Goal: Task Accomplishment & Management: Manage account settings

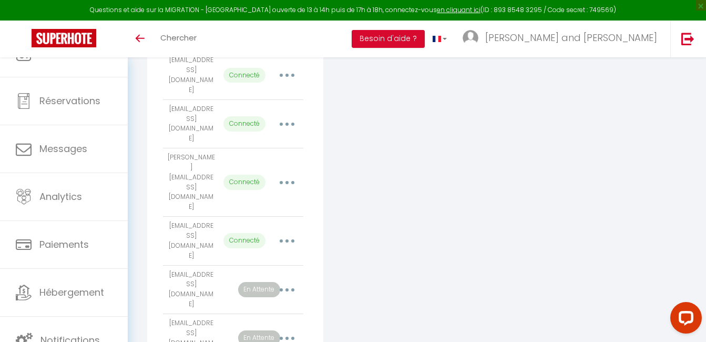
scroll to position [479, 0]
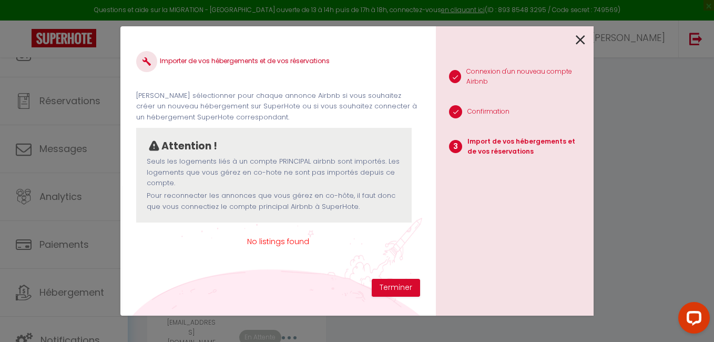
click at [577, 39] on icon at bounding box center [579, 40] width 9 height 16
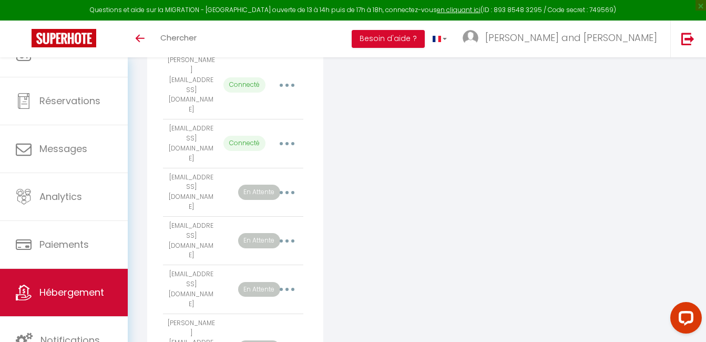
scroll to position [581, 0]
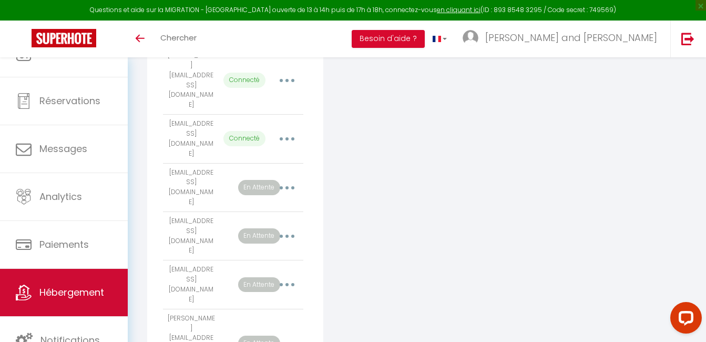
click at [87, 300] on link "Hébergement" at bounding box center [64, 292] width 128 height 47
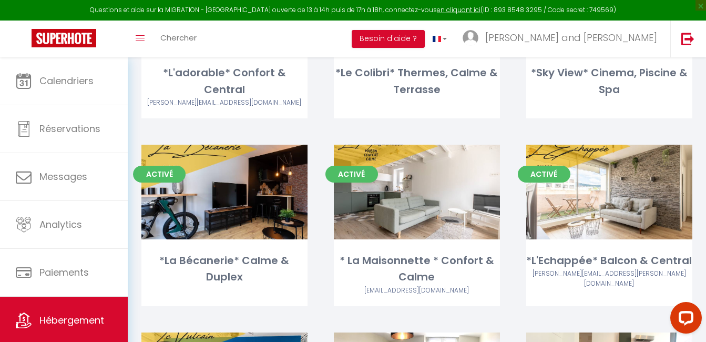
scroll to position [723, 0]
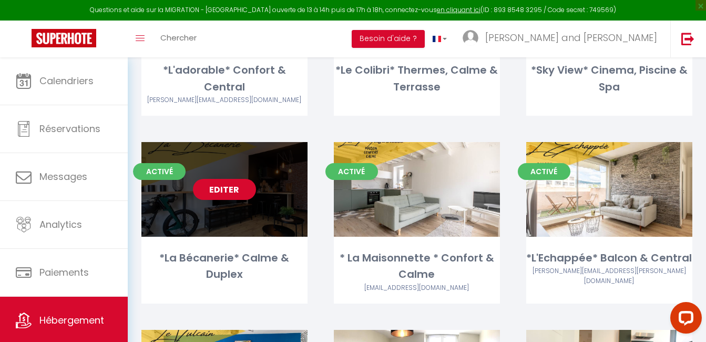
click at [247, 179] on link "Editer" at bounding box center [224, 189] width 63 height 21
click at [244, 179] on link "Editer" at bounding box center [224, 189] width 63 height 21
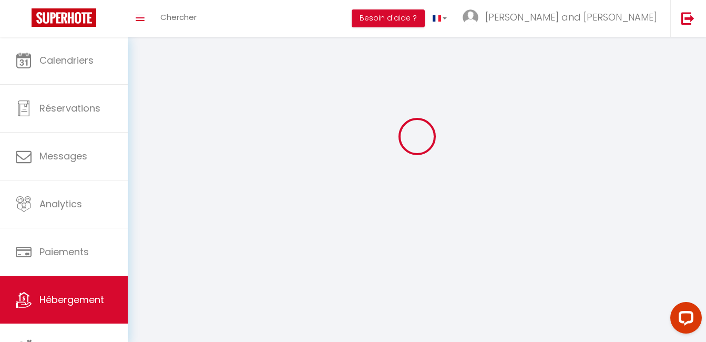
select select
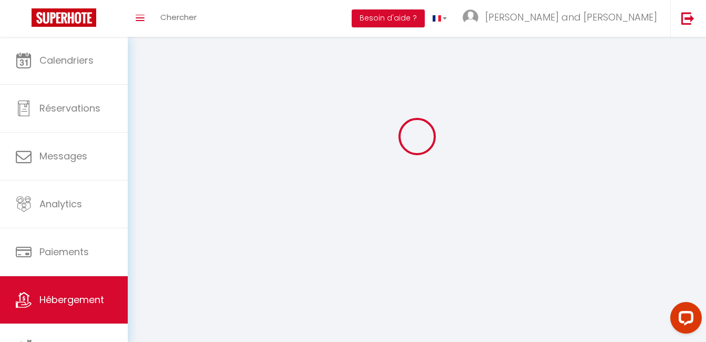
select select
checkbox input "false"
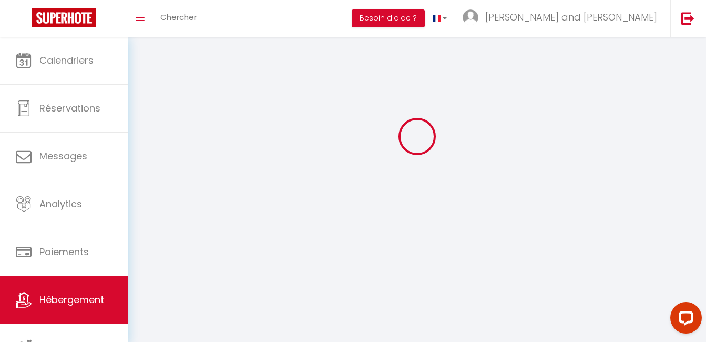
select select "28"
select select
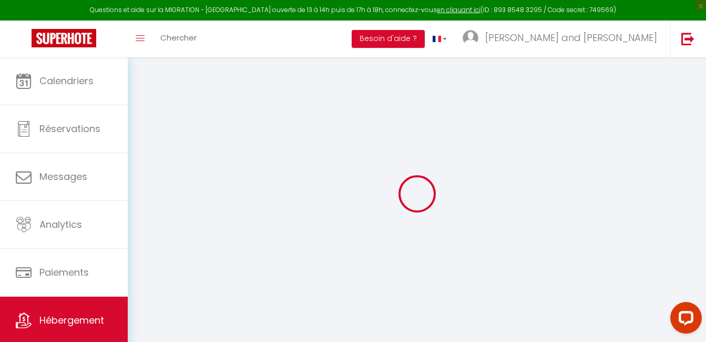
select select
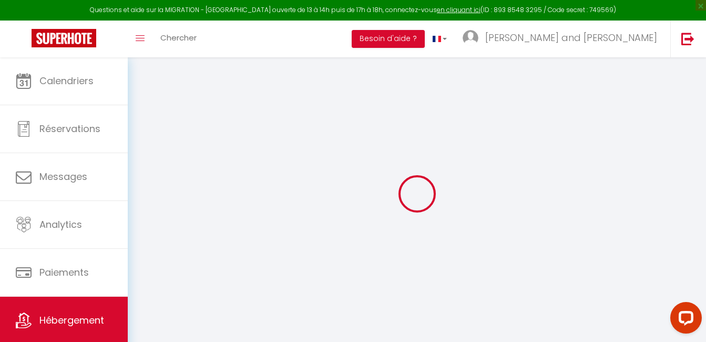
select select
checkbox input "false"
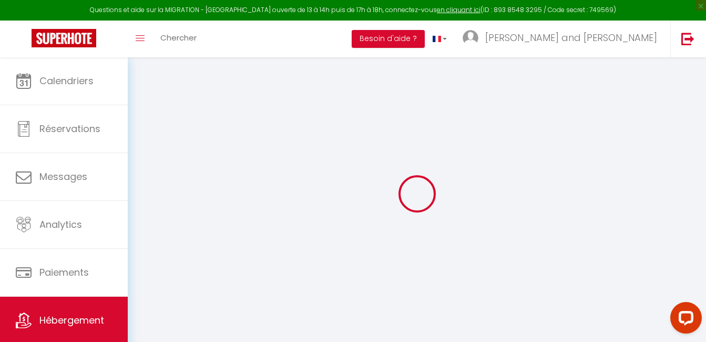
select select
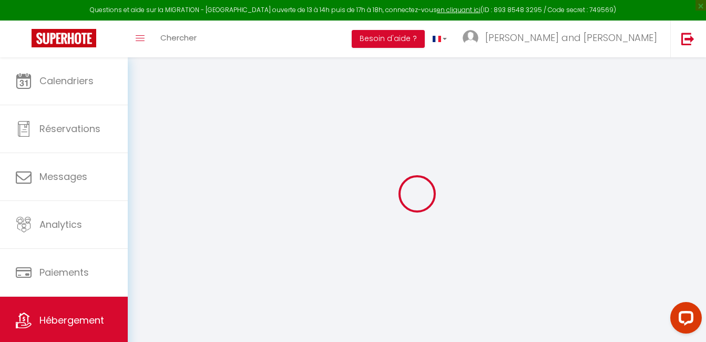
select select
checkbox input "false"
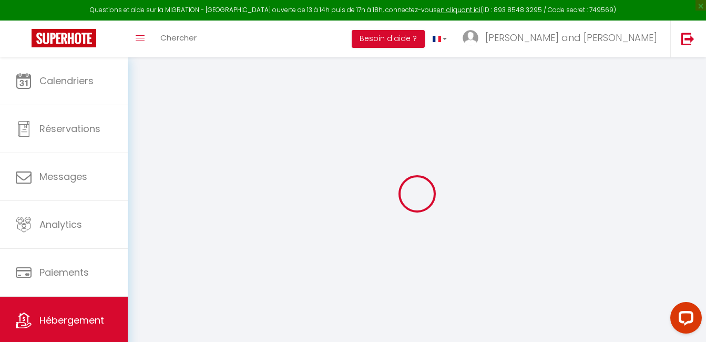
checkbox input "false"
select select
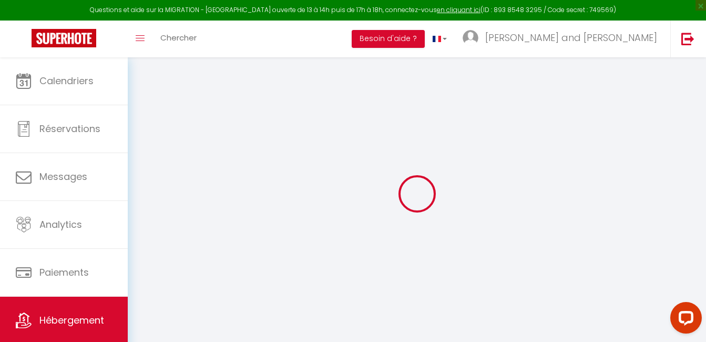
select select
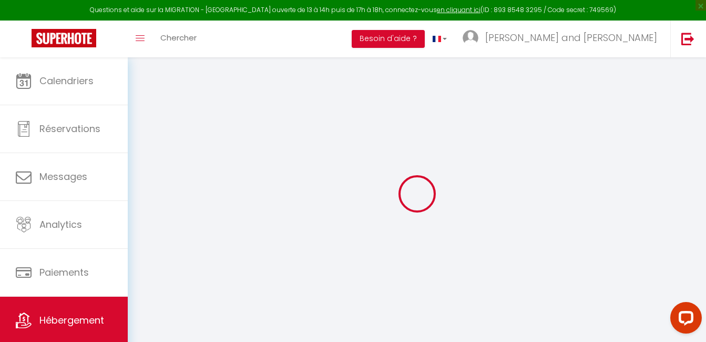
checkbox input "false"
select select
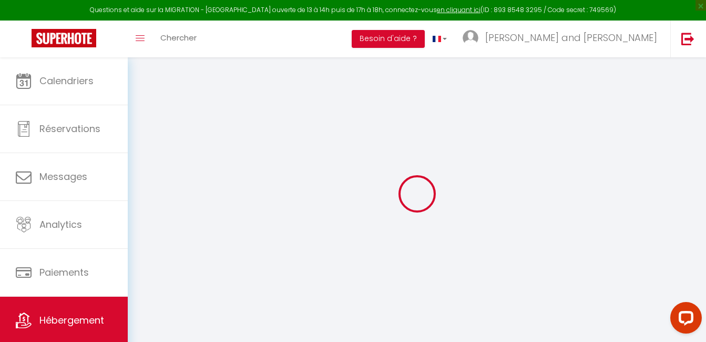
select select
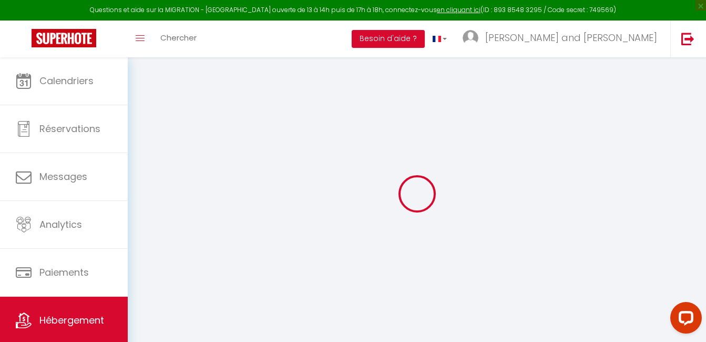
select select
checkbox input "false"
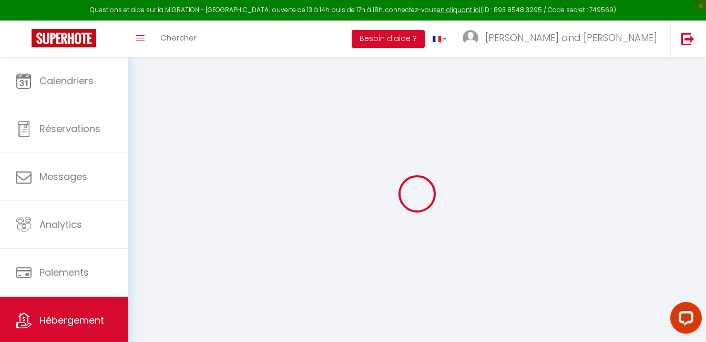
checkbox input "false"
select select
type input "*La Bécanerie* Calme & Duplex"
type input "[PERSON_NAME]"
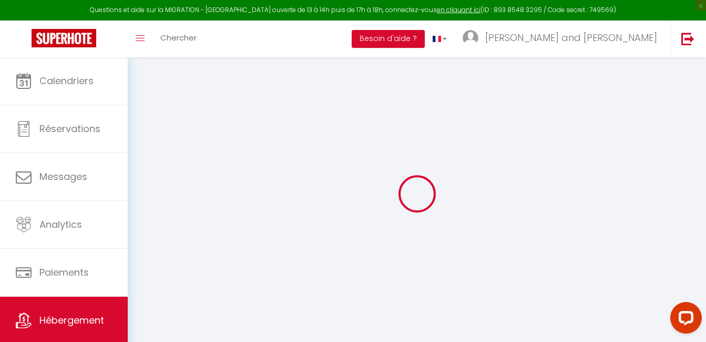
select select "2"
type input "55"
type input "45"
select select
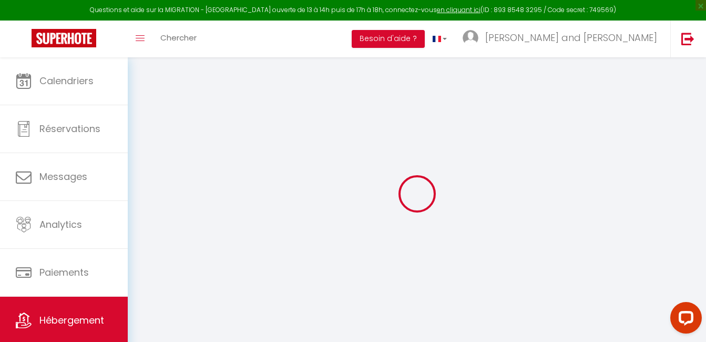
select select
type input "[STREET_ADDRESS]"
type input "63430"
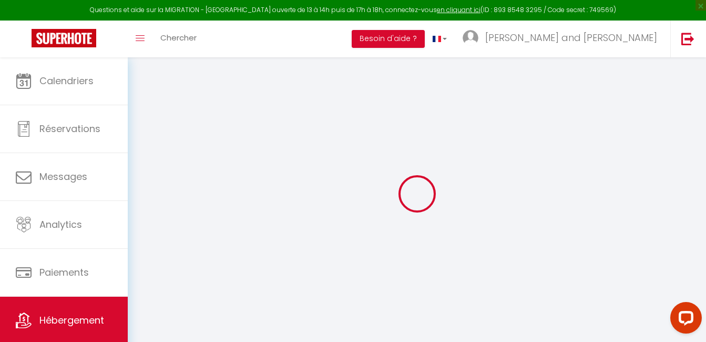
type input "[GEOGRAPHIC_DATA]"
type input "[EMAIL_ADDRESS][DOMAIN_NAME]"
select select
checkbox input "false"
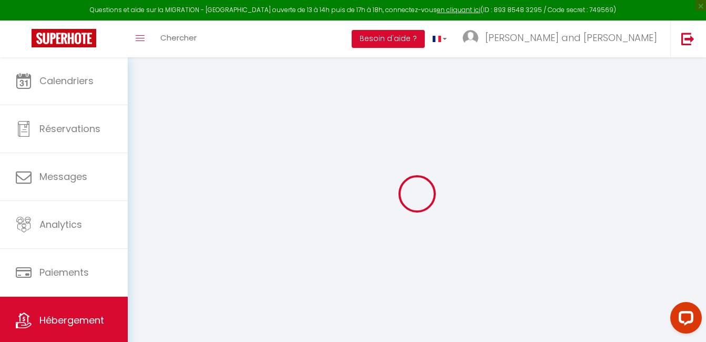
checkbox input "false"
type input "0"
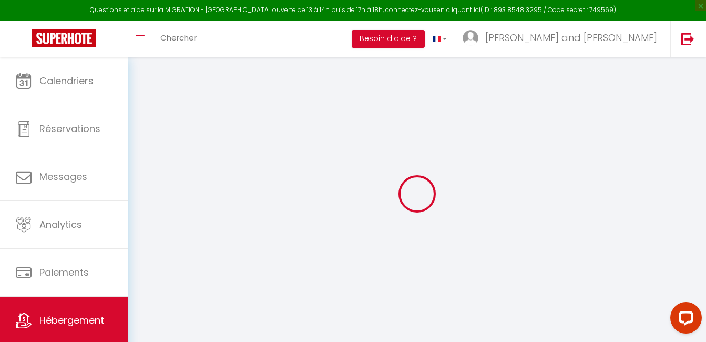
type input "0"
select select
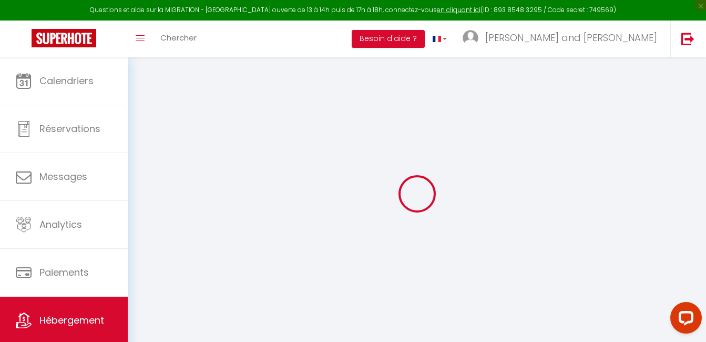
select select
checkbox input "false"
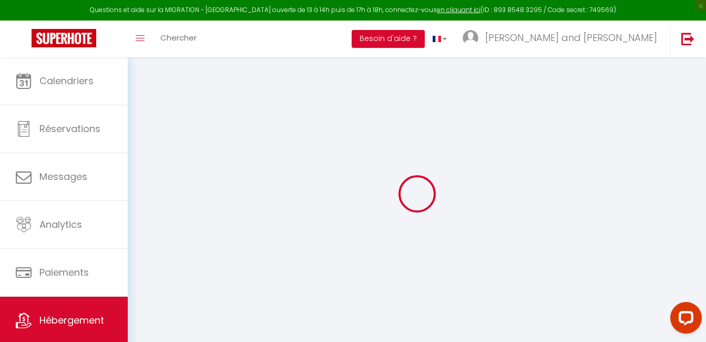
checkbox input "false"
select select
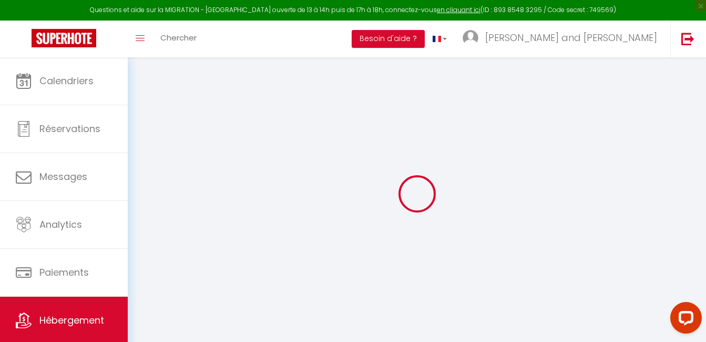
select select
checkbox input "false"
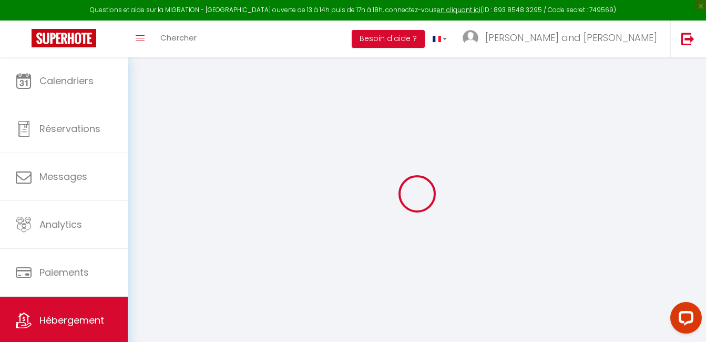
checkbox input "false"
select select
checkbox input "false"
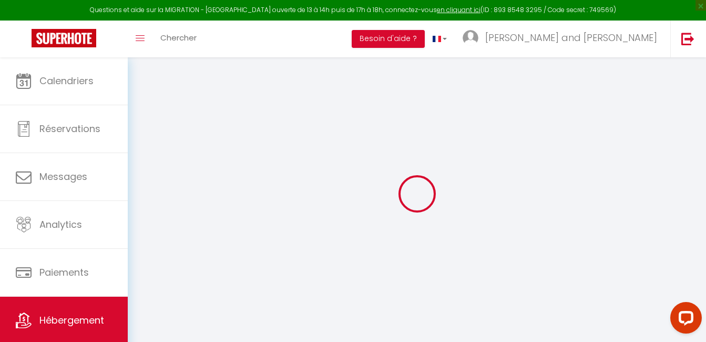
checkbox input "false"
select select "17:00"
select select
select select "11:00"
select select "30"
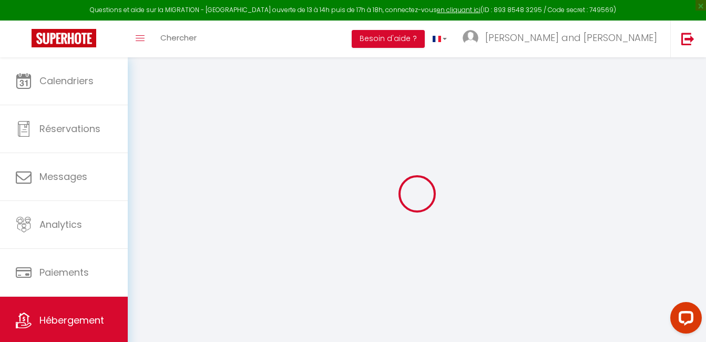
select select "120"
select select
checkbox input "false"
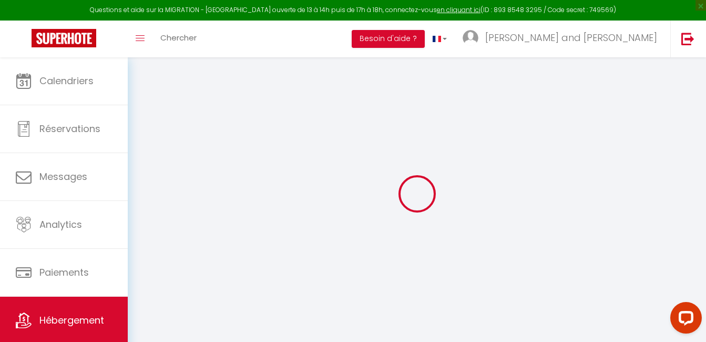
checkbox input "false"
select select
checkbox input "false"
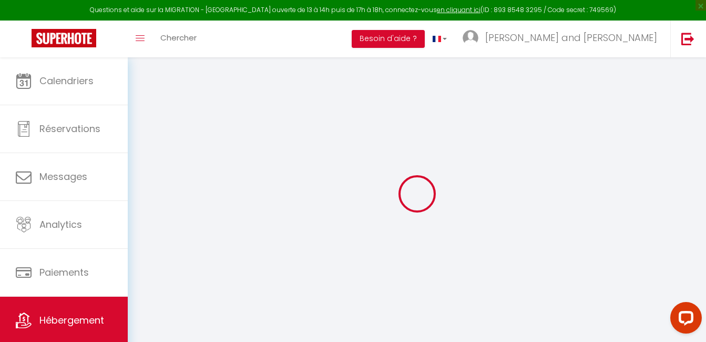
checkbox input "false"
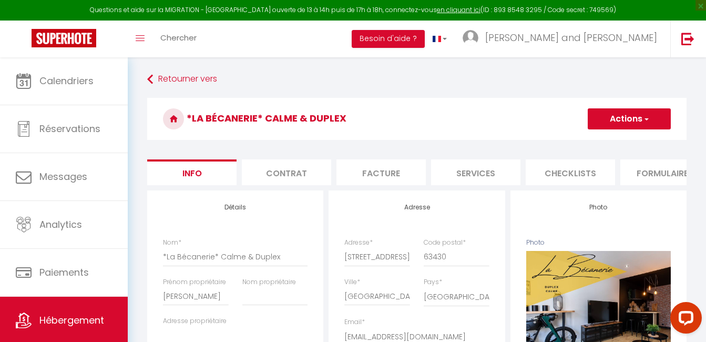
select select
checkbox input "false"
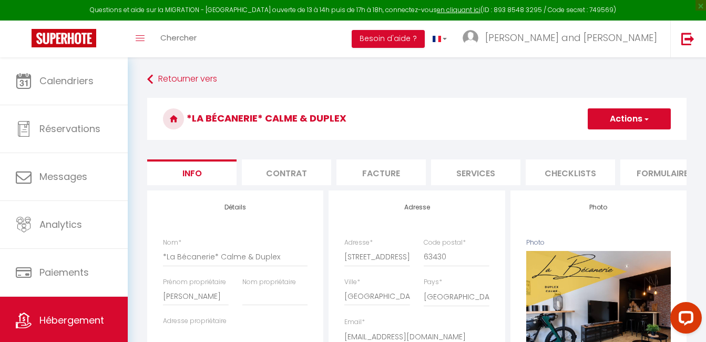
checkbox input "false"
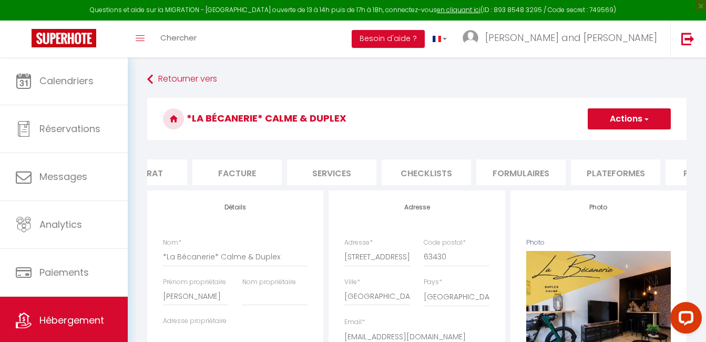
scroll to position [0, 141]
click at [589, 179] on li "Plateformes" at bounding box center [617, 172] width 89 height 26
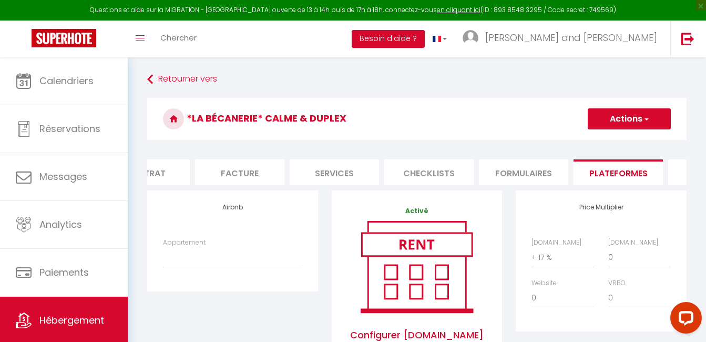
click at [295, 174] on li "Services" at bounding box center [334, 172] width 89 height 26
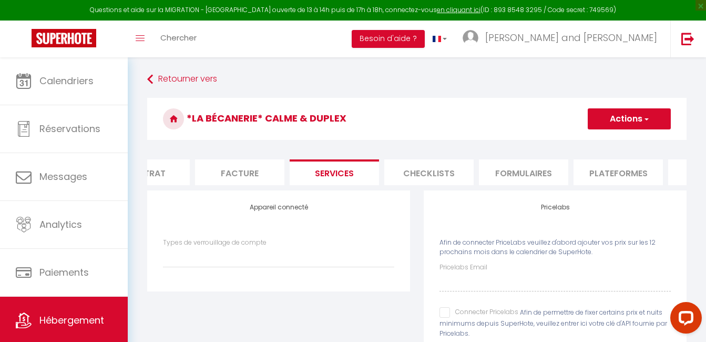
select select
click at [248, 164] on li "Facture" at bounding box center [239, 172] width 89 height 26
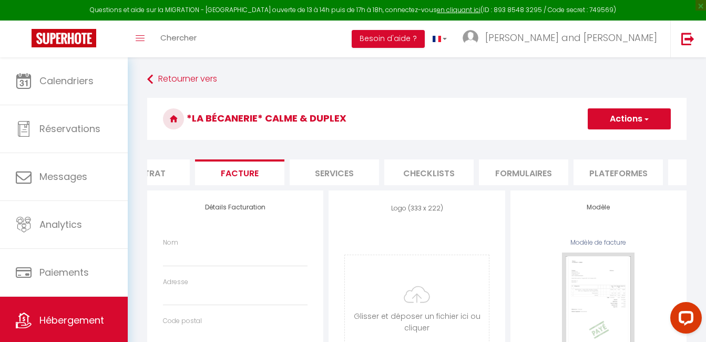
select select
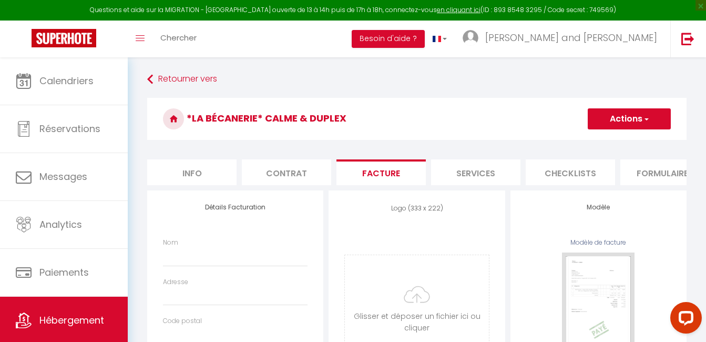
click at [281, 171] on li "Contrat" at bounding box center [286, 172] width 89 height 26
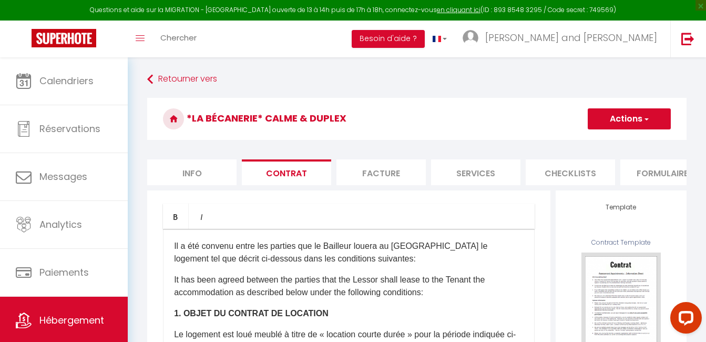
click at [187, 162] on li "Info" at bounding box center [191, 172] width 89 height 26
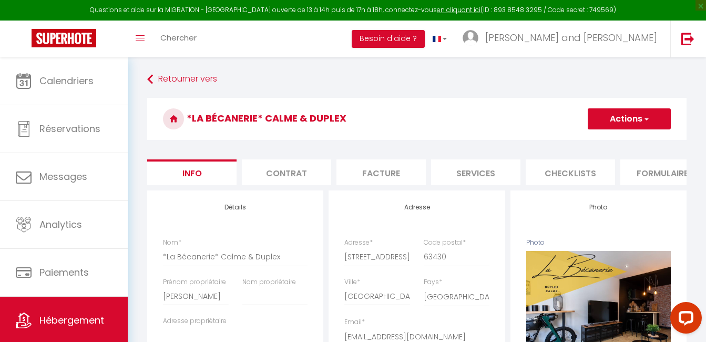
select select
checkbox input "false"
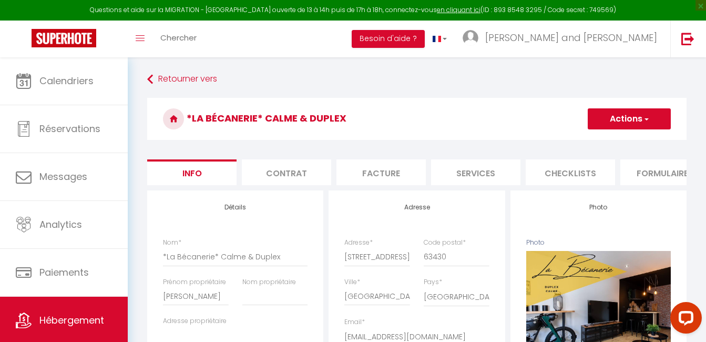
checkbox input "false"
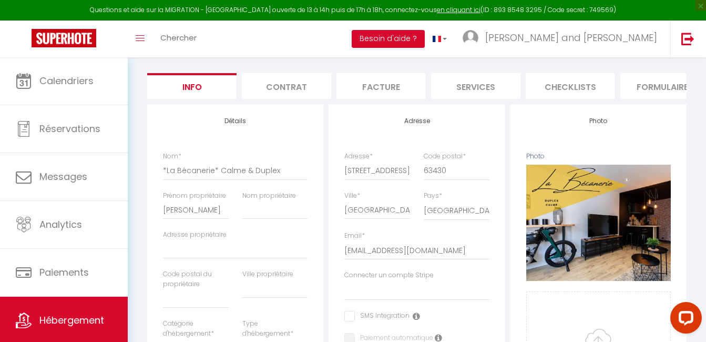
scroll to position [94, 0]
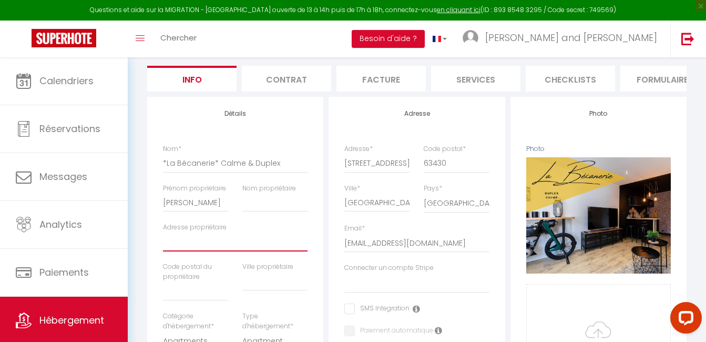
click at [202, 251] on input "Adresse propriétaire" at bounding box center [235, 241] width 145 height 19
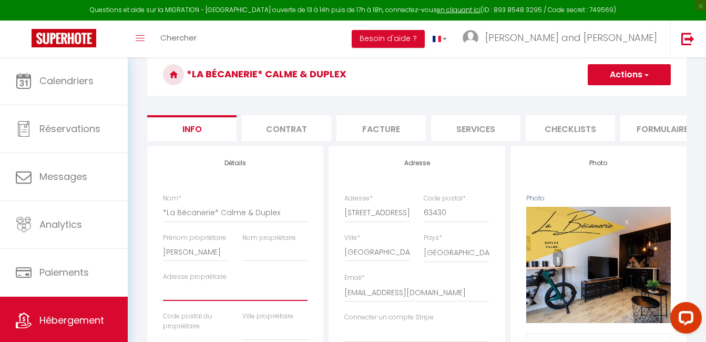
scroll to position [44, 0]
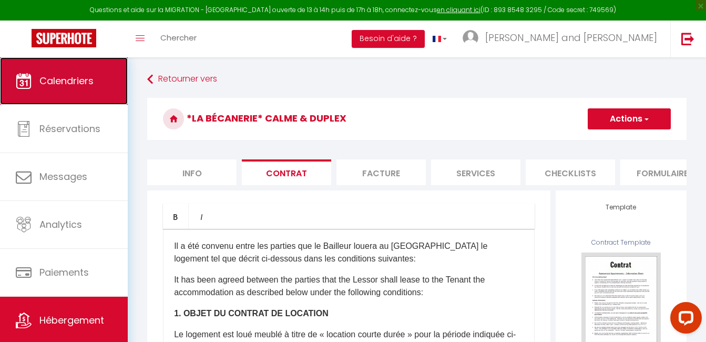
click at [66, 84] on span "Calendriers" at bounding box center [66, 80] width 54 height 13
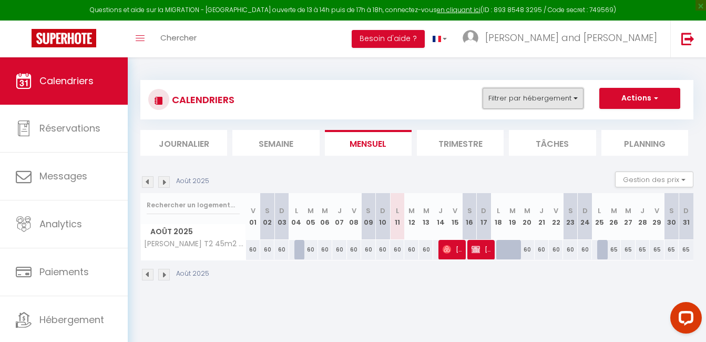
click at [547, 90] on button "Filtrer par hébergement" at bounding box center [532, 98] width 101 height 21
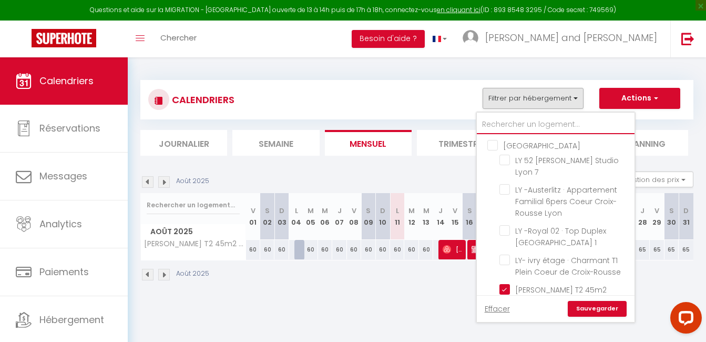
click at [522, 124] on input "text" at bounding box center [556, 124] width 158 height 19
type input "c"
checkbox input "false"
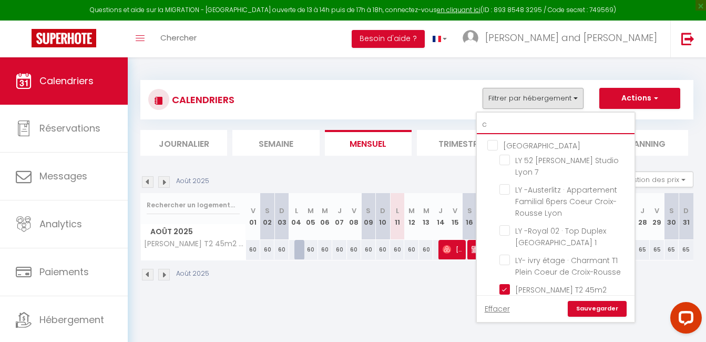
checkbox input "false"
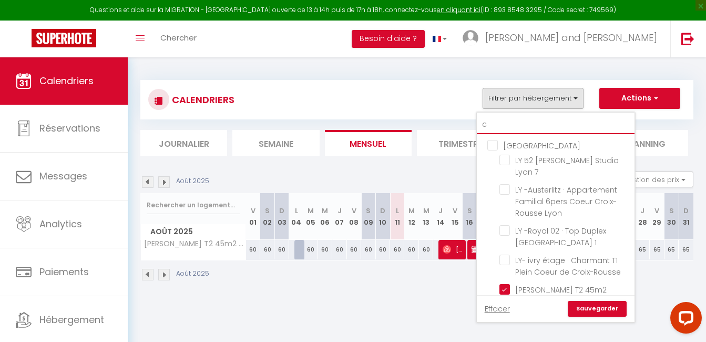
checkbox input "false"
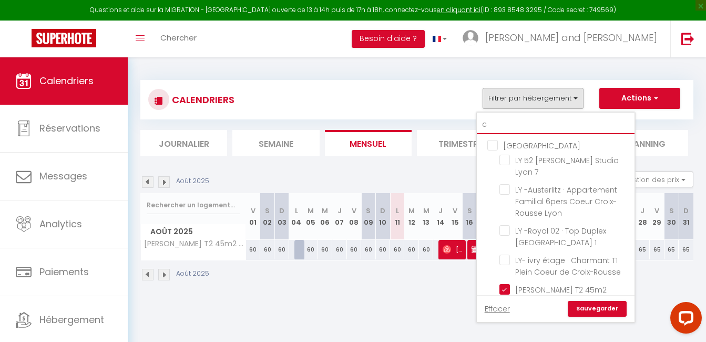
checkbox input "false"
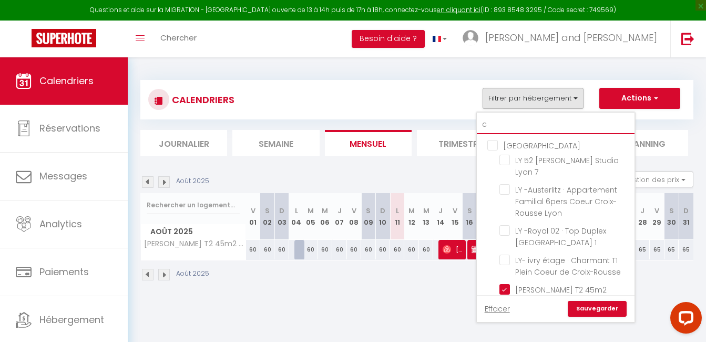
checkbox input "false"
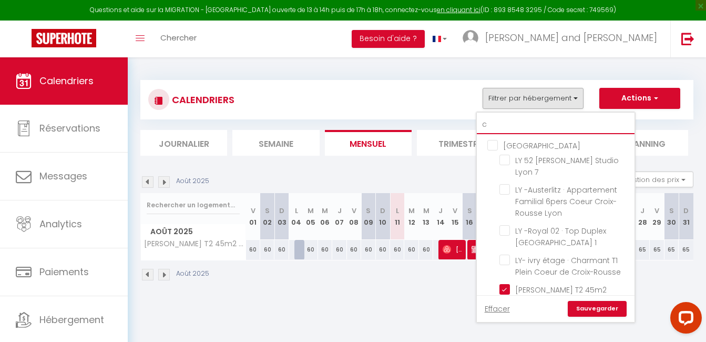
checkbox input "false"
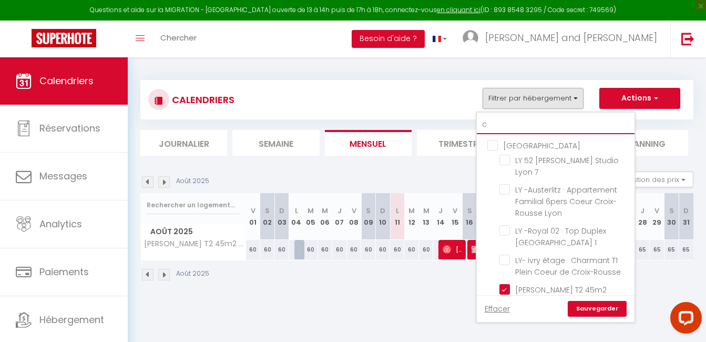
checkbox input "false"
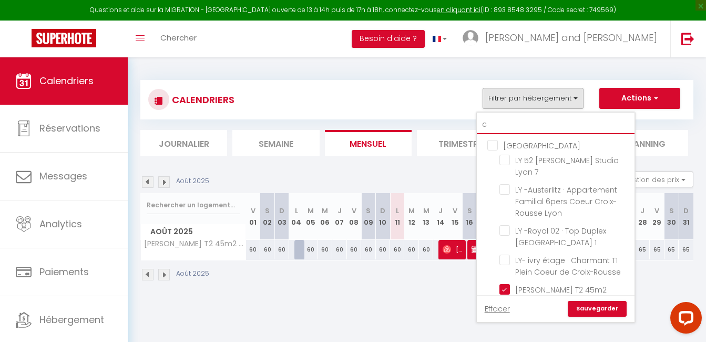
checkbox input "false"
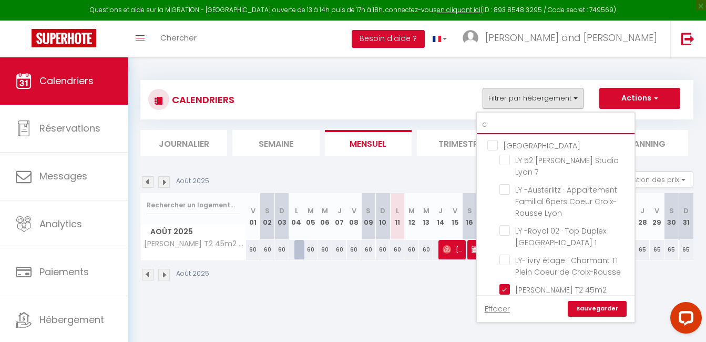
checkbox input "false"
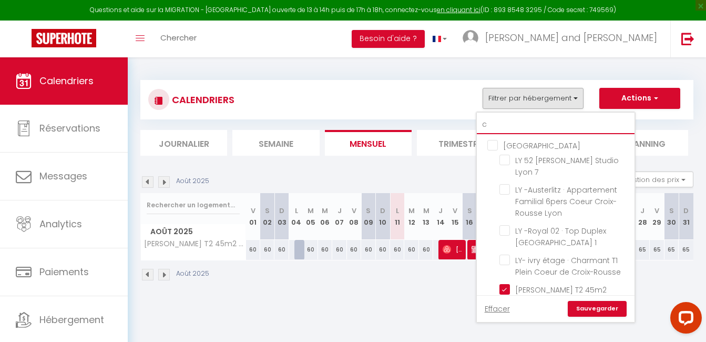
checkbox input "false"
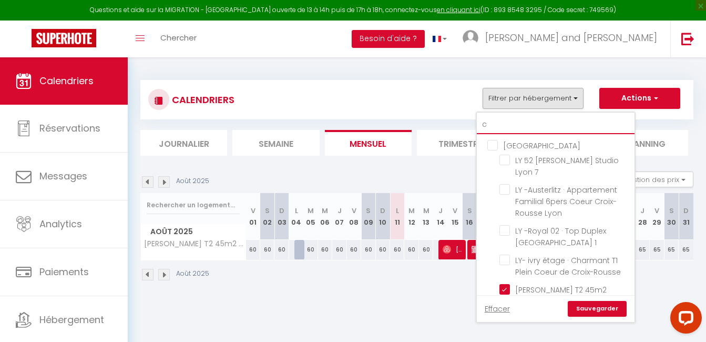
checkbox input "false"
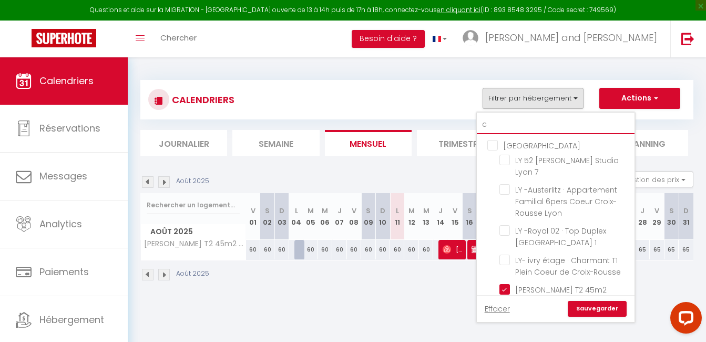
checkbox input "false"
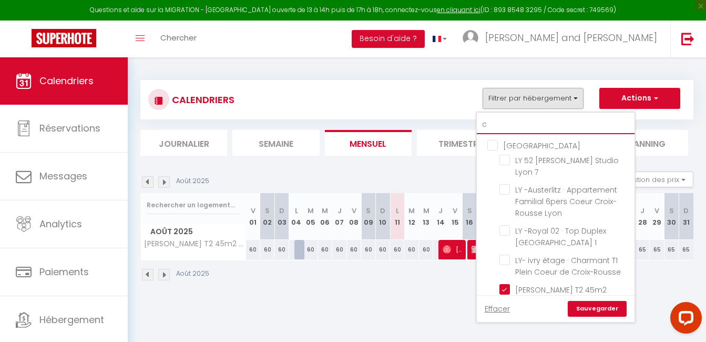
checkbox input "false"
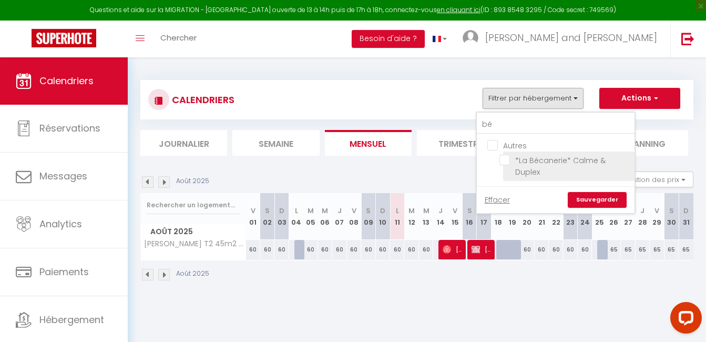
click at [505, 159] on input "*La Bécanerie* Calme & Duplex" at bounding box center [564, 160] width 131 height 11
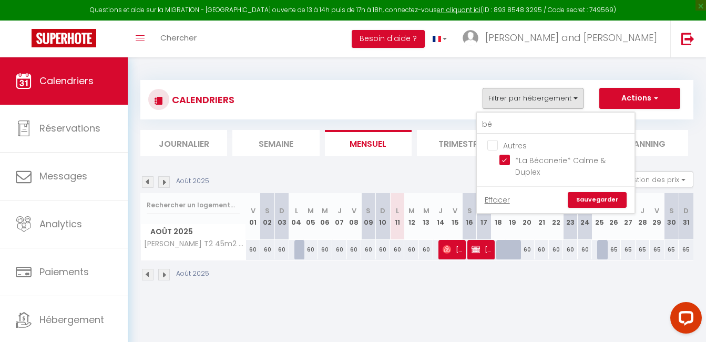
click at [594, 203] on link "Sauvegarder" at bounding box center [597, 200] width 59 height 16
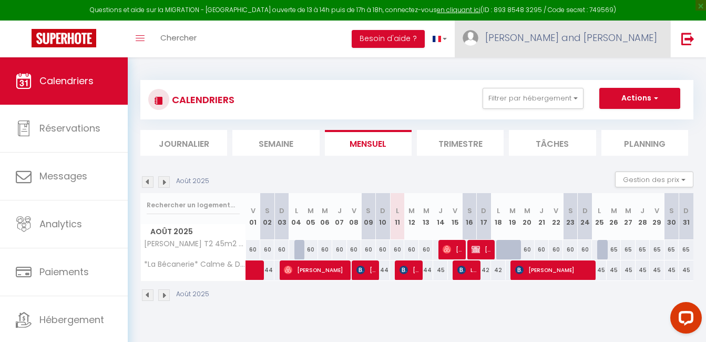
click at [604, 34] on span "[PERSON_NAME] and [PERSON_NAME]" at bounding box center [571, 37] width 172 height 13
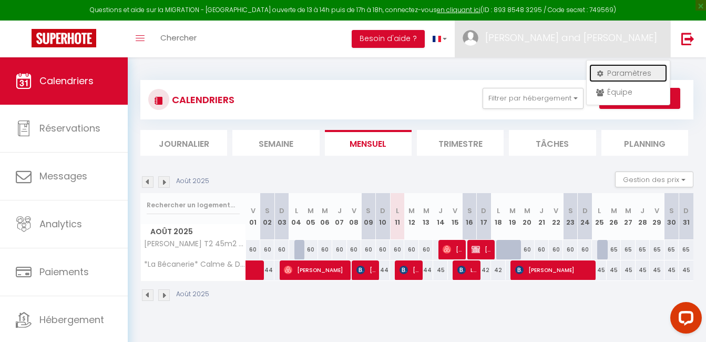
click at [612, 74] on link "Paramètres" at bounding box center [628, 73] width 78 height 18
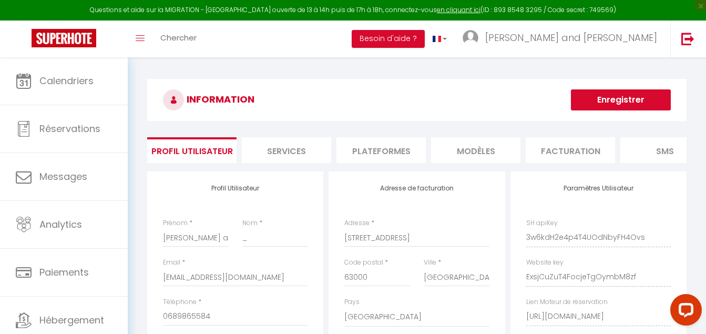
click at [377, 152] on li "Plateformes" at bounding box center [380, 150] width 89 height 26
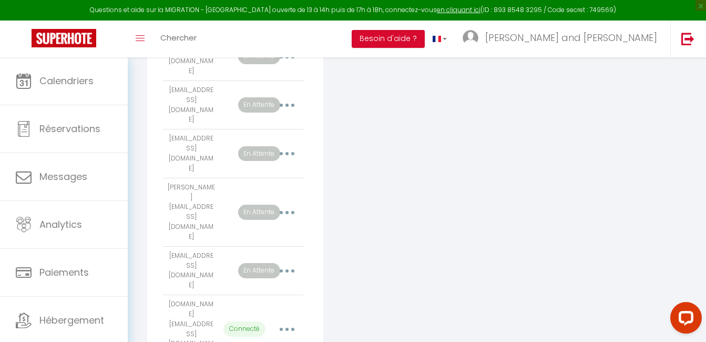
scroll to position [711, 0]
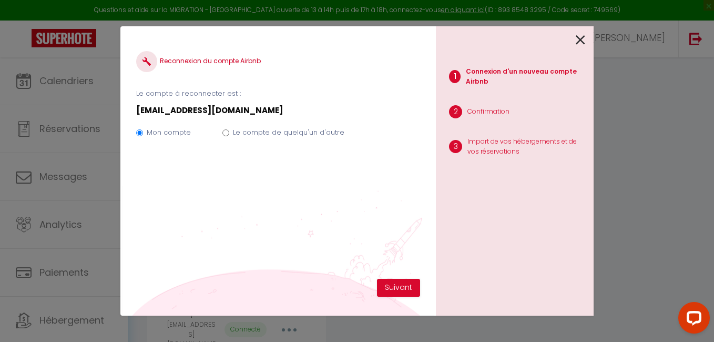
click at [311, 132] on label "Le compte de quelqu'un d'autre" at bounding box center [288, 132] width 111 height 11
click at [229, 132] on input "Le compte de quelqu'un d'autre" at bounding box center [225, 132] width 7 height 7
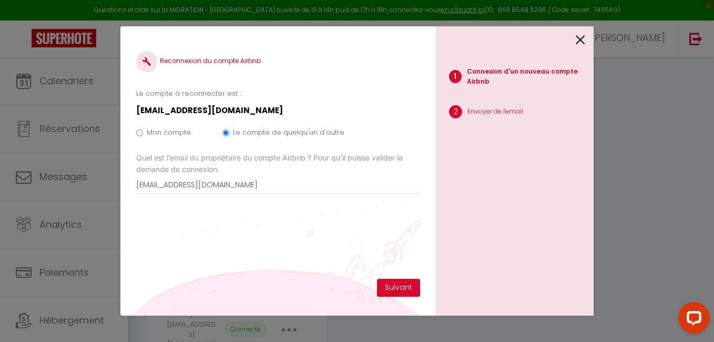
click at [575, 33] on div at bounding box center [510, 38] width 149 height 25
click at [582, 38] on icon at bounding box center [579, 40] width 9 height 16
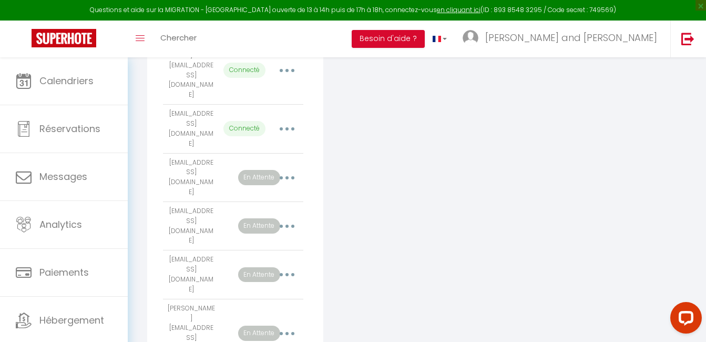
scroll to position [583, 0]
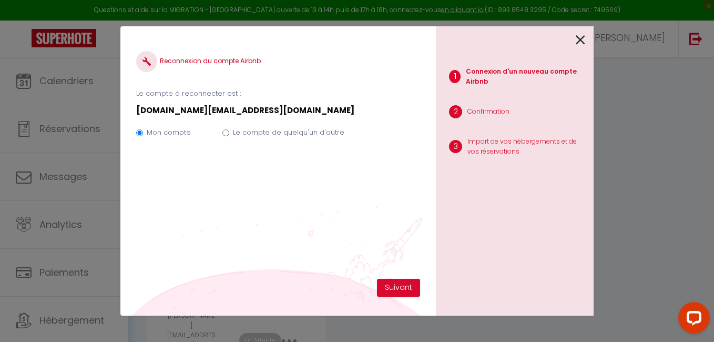
click at [315, 135] on label "Le compte de quelqu'un d'autre" at bounding box center [288, 132] width 111 height 11
click at [229, 135] on input "Le compte de quelqu'un d'autre" at bounding box center [225, 132] width 7 height 7
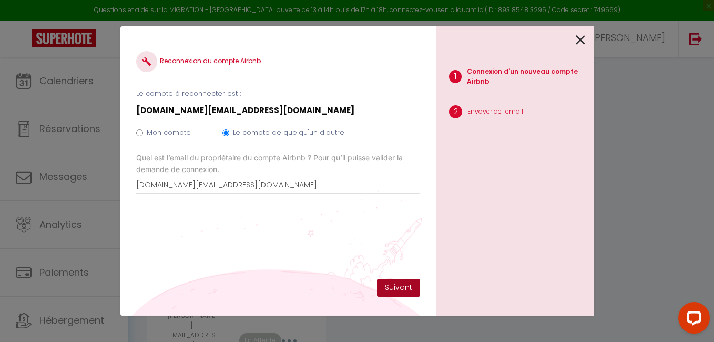
click at [403, 287] on button "Suivant" at bounding box center [398, 288] width 43 height 18
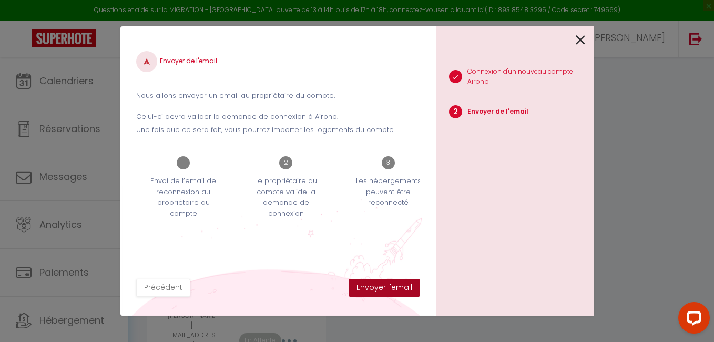
drag, startPoint x: 403, startPoint y: 287, endPoint x: 381, endPoint y: 291, distance: 21.8
click at [381, 291] on button "Envoyer l'email" at bounding box center [383, 288] width 71 height 18
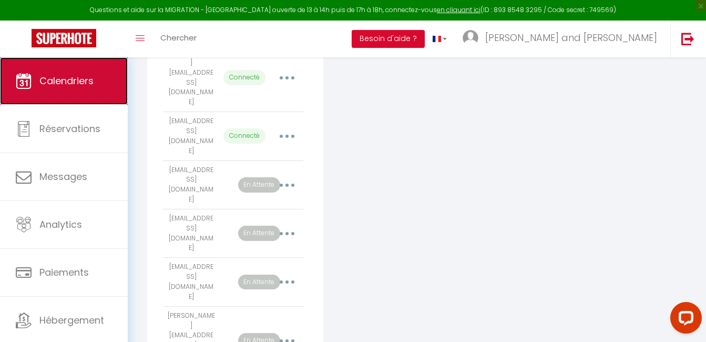
click at [63, 71] on link "Calendriers" at bounding box center [64, 80] width 128 height 47
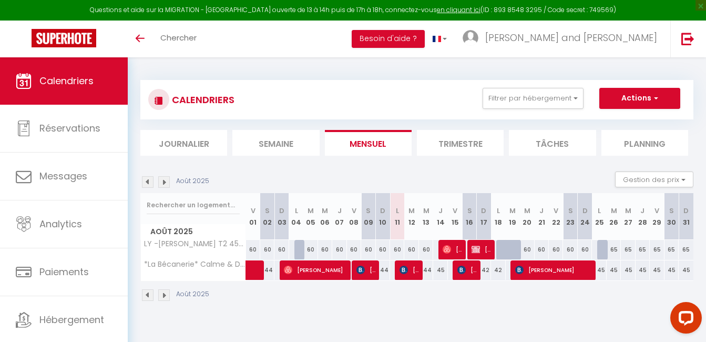
scroll to position [57, 0]
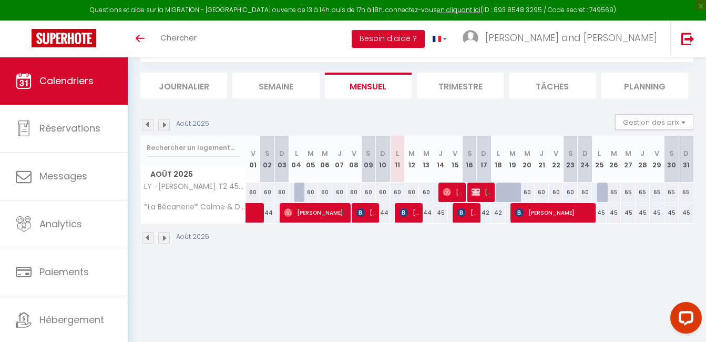
drag, startPoint x: 16, startPoint y: 1, endPoint x: 409, endPoint y: 321, distance: 507.3
click at [409, 321] on body "Questions et aide sur la MIGRATION - [GEOGRAPHIC_DATA] ouverte de 13 à 14h puis…" at bounding box center [353, 171] width 706 height 342
click at [687, 316] on icon "Open LiveChat chat widget" at bounding box center [686, 317] width 10 height 7
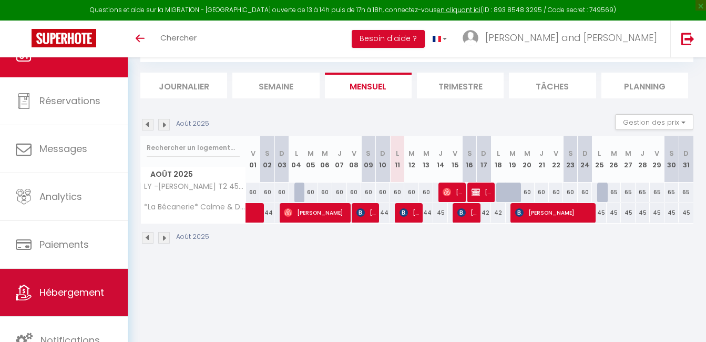
click at [74, 303] on link "Hébergement" at bounding box center [64, 292] width 128 height 47
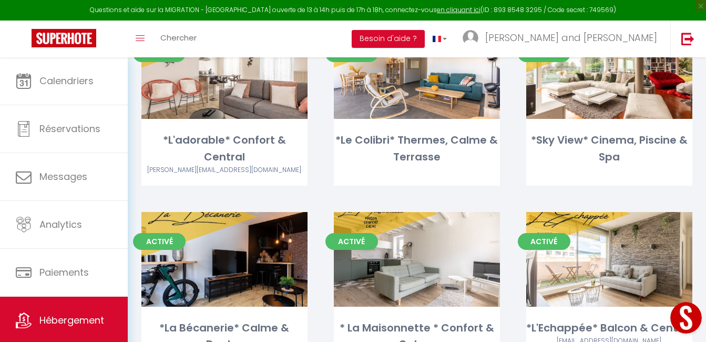
scroll to position [662, 0]
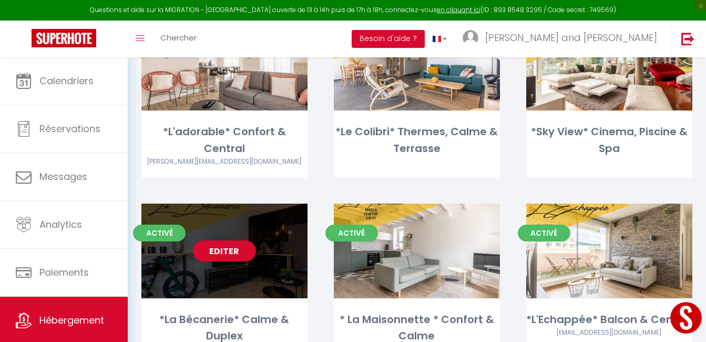
click at [243, 240] on link "Editer" at bounding box center [224, 250] width 63 height 21
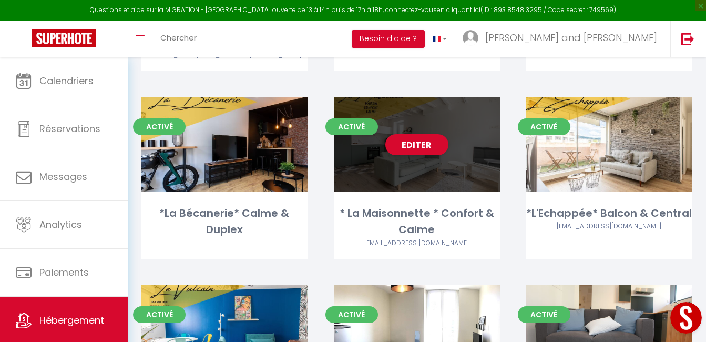
scroll to position [767, 0]
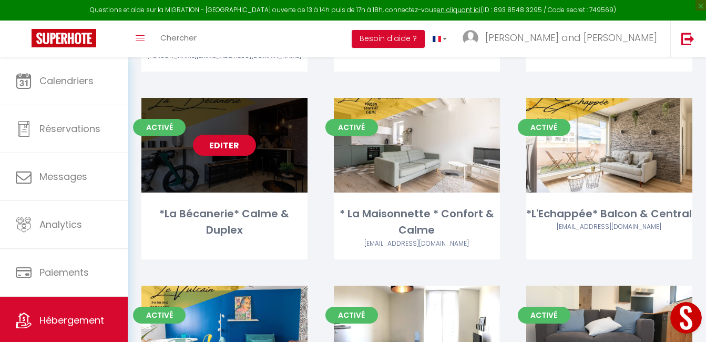
click at [235, 139] on link "Editer" at bounding box center [224, 145] width 63 height 21
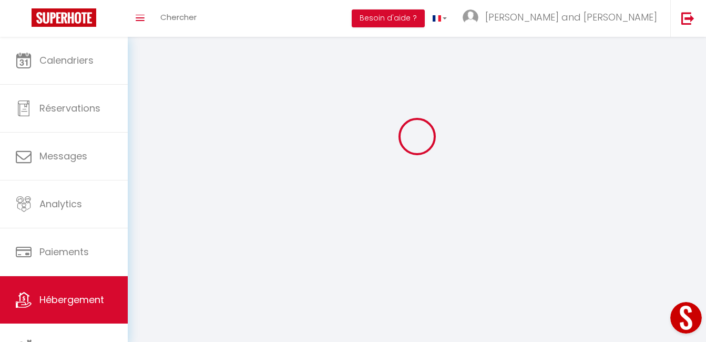
select select
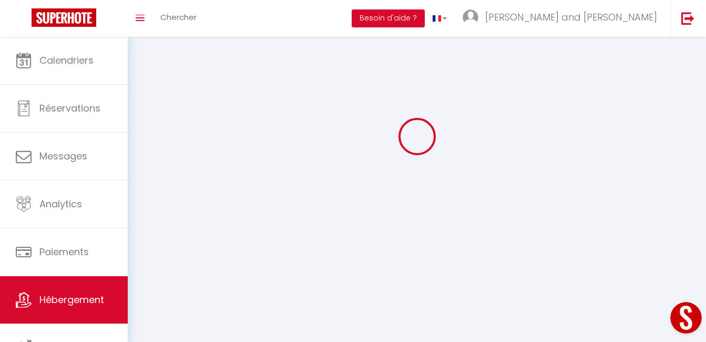
select select "1"
select select
checkbox input "false"
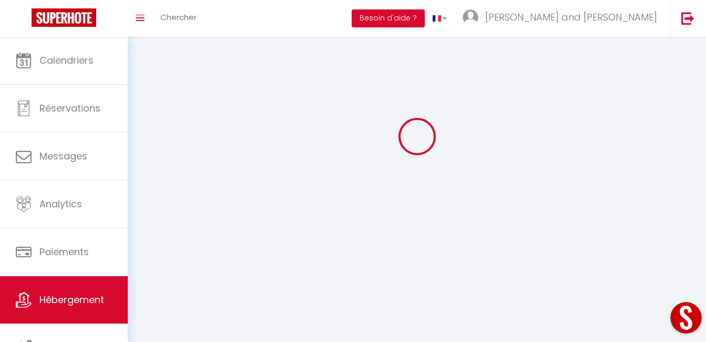
checkbox input "false"
select select "28"
select select
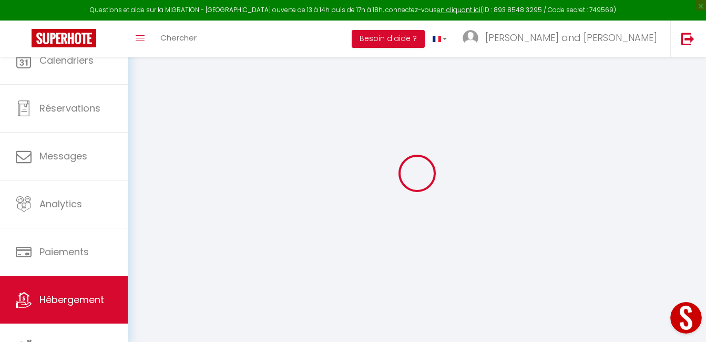
select select
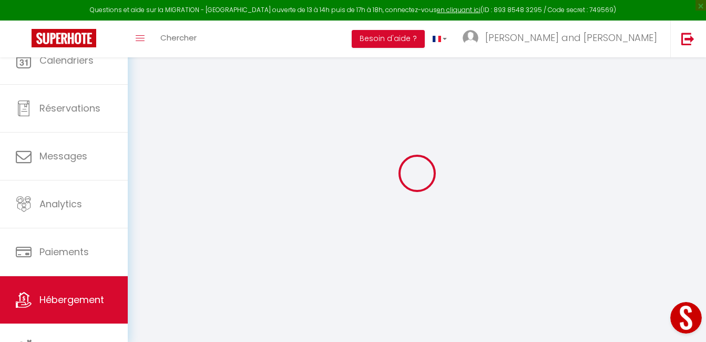
select select
checkbox input "false"
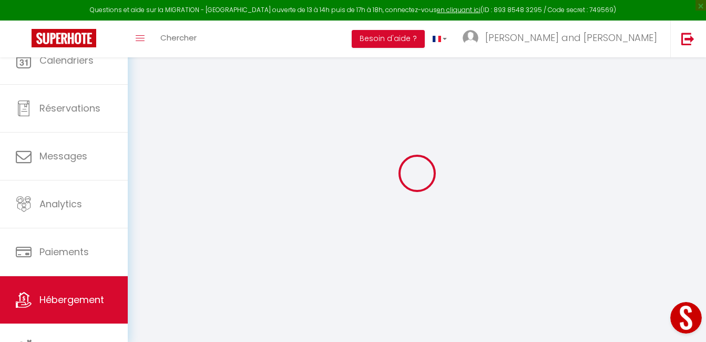
select select
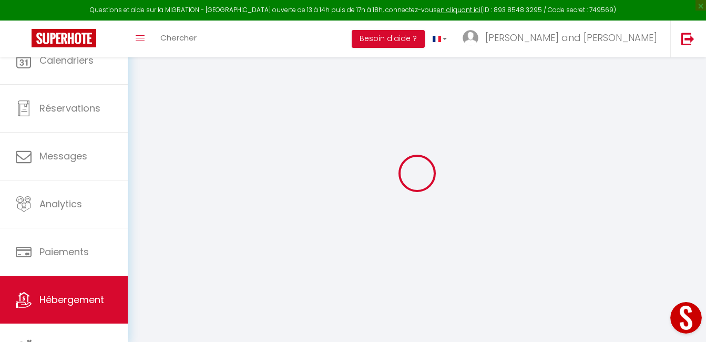
select select
checkbox input "false"
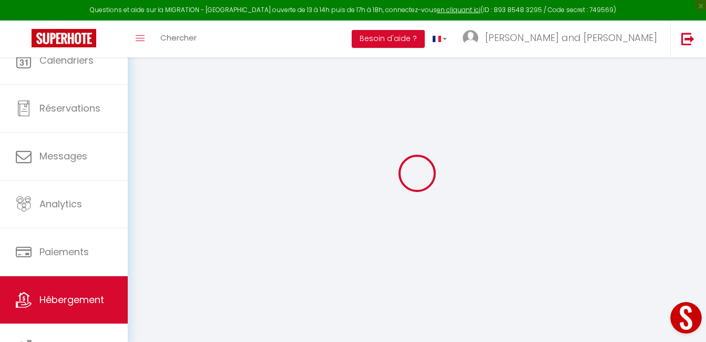
checkbox input "false"
select select
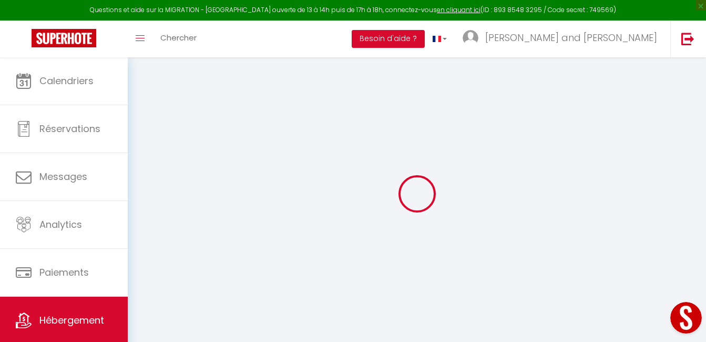
select select
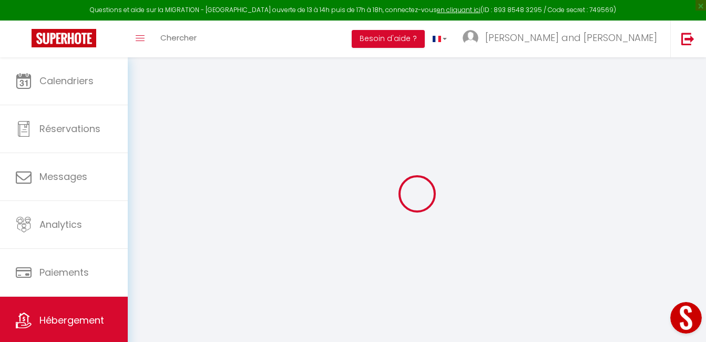
select select
checkbox input "false"
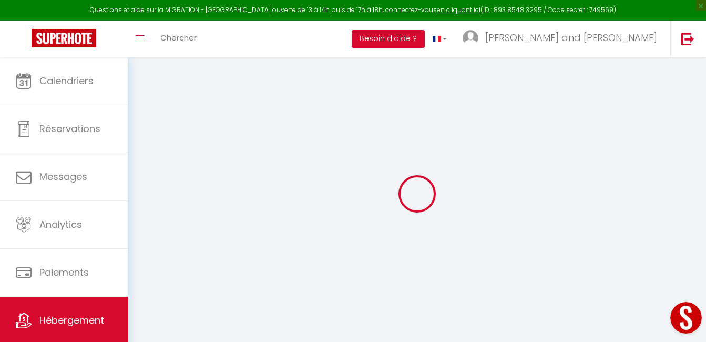
select select
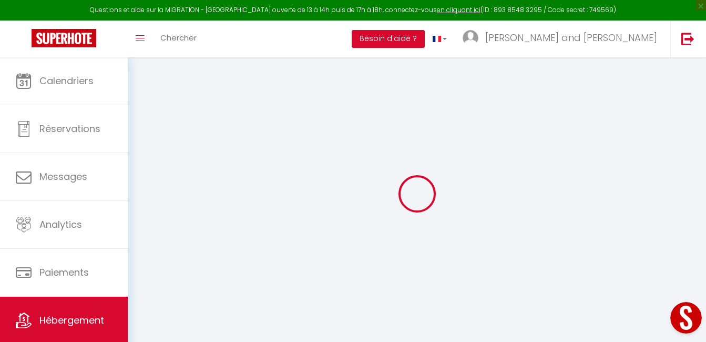
select select
checkbox input "false"
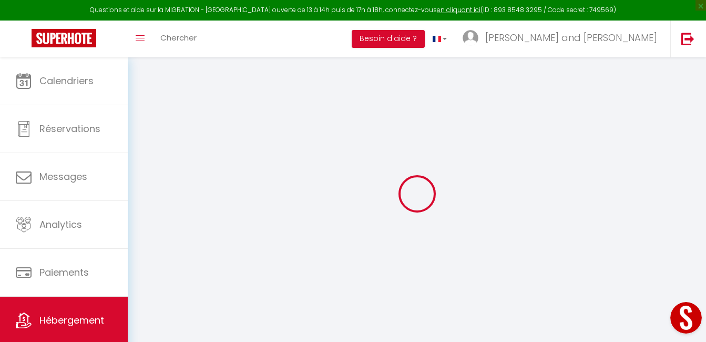
checkbox input "false"
select select
type input "*La Bécanerie* Calme & Duplex"
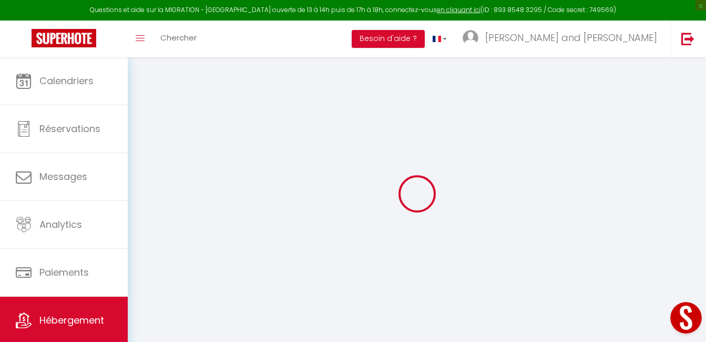
type input "[PERSON_NAME]"
select select "2"
type input "55"
type input "45"
select select
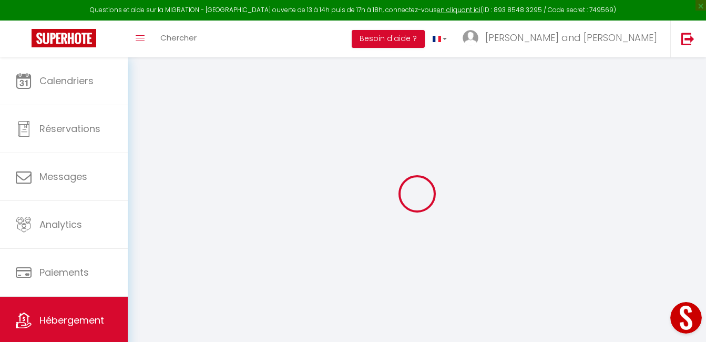
select select
type input "[STREET_ADDRESS]"
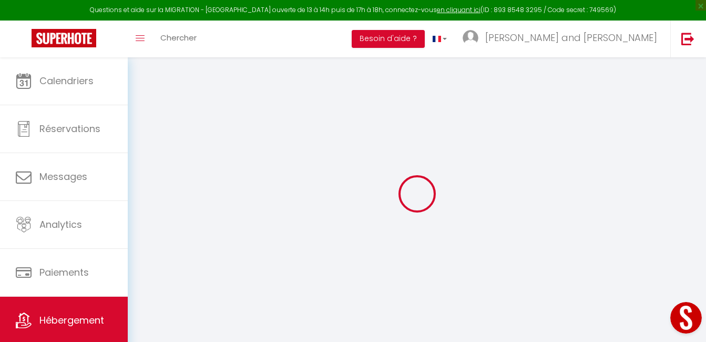
type input "63430"
type input "[GEOGRAPHIC_DATA]"
type input "[EMAIL_ADDRESS][DOMAIN_NAME]"
select select
checkbox input "false"
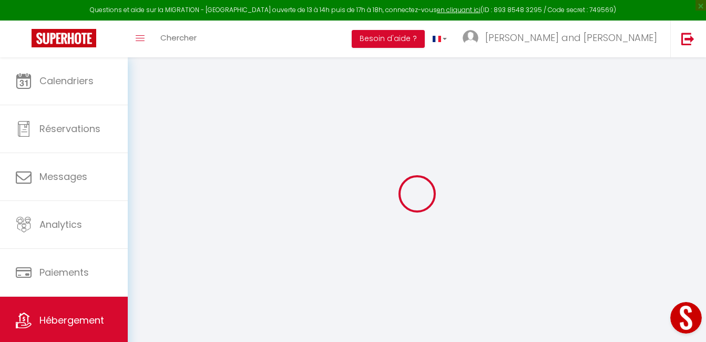
checkbox input "false"
type input "0"
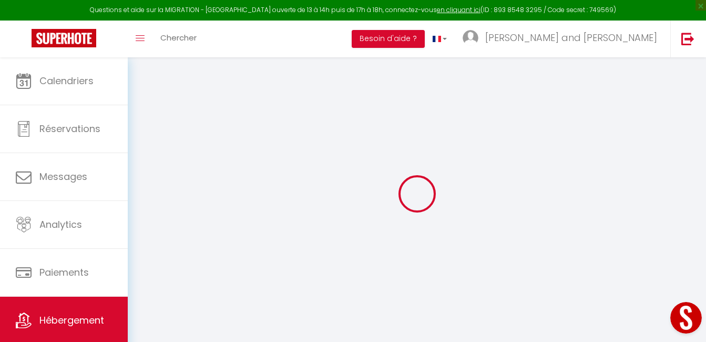
type input "0"
select select
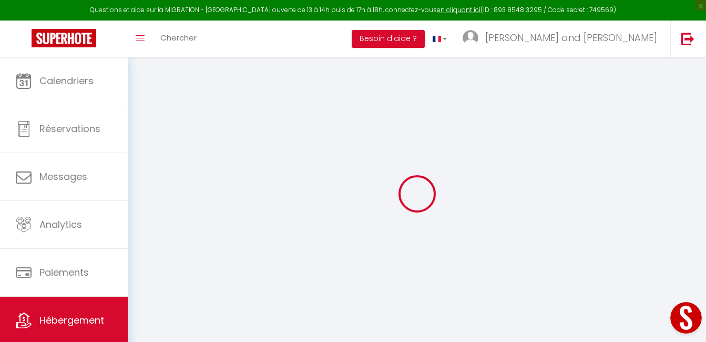
select select
checkbox input "false"
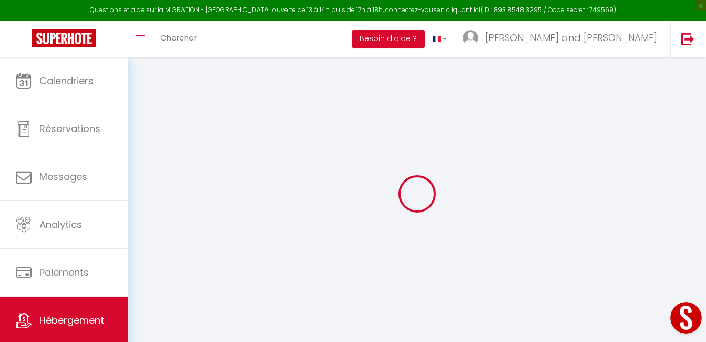
checkbox input "false"
select select
checkbox input "false"
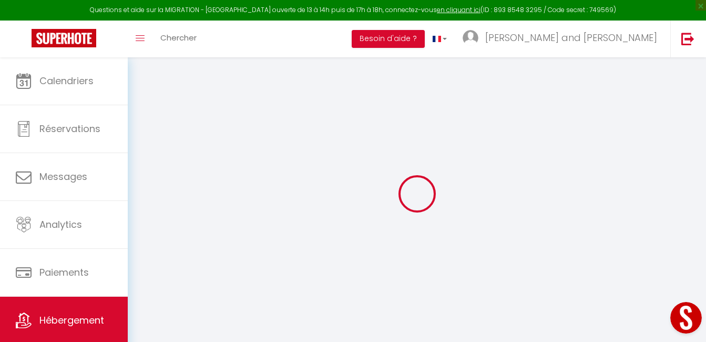
checkbox input "false"
select select "17:00"
select select
select select "11:00"
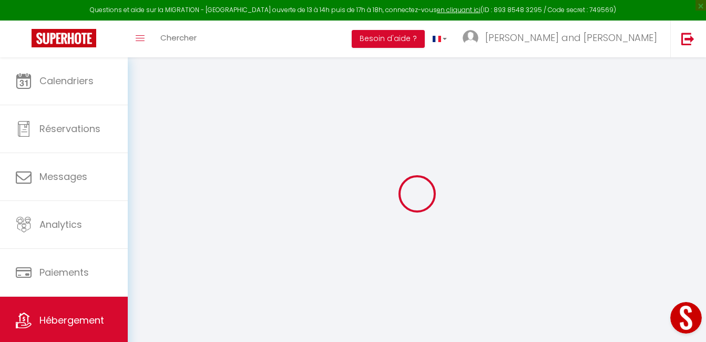
select select "30"
select select "120"
select select
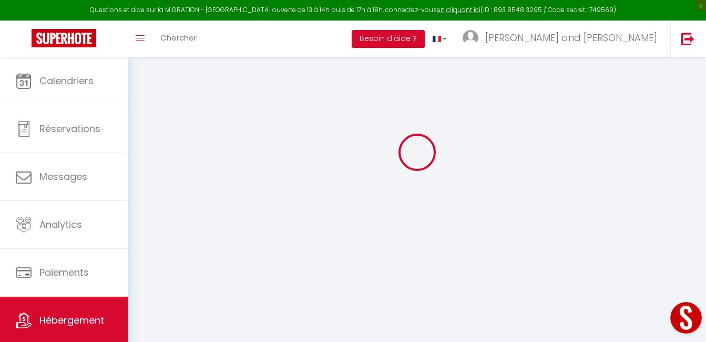
checkbox input "false"
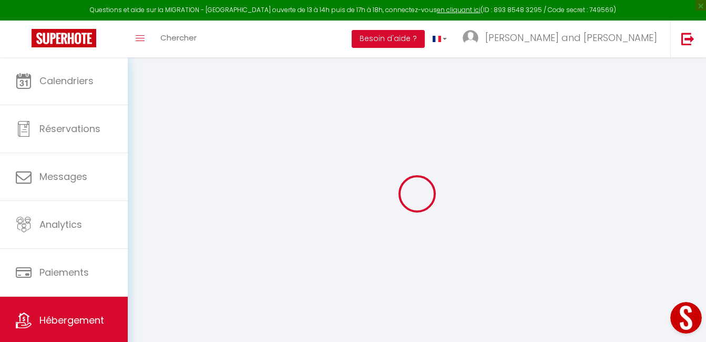
select select
checkbox input "false"
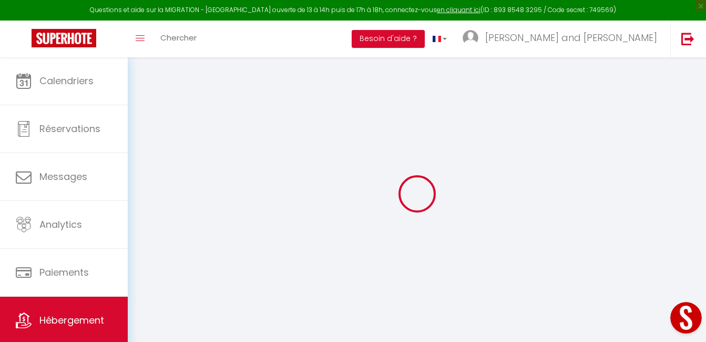
checkbox input "false"
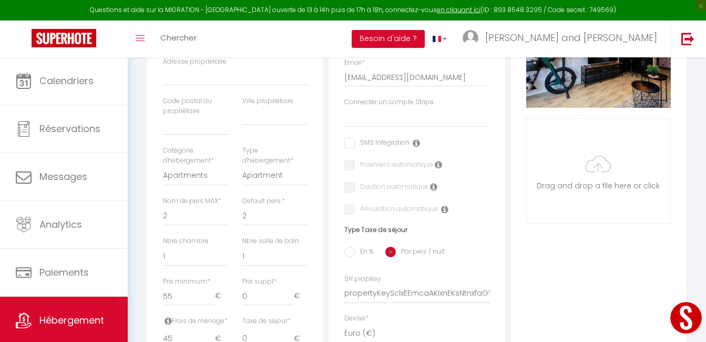
scroll to position [260, 0]
select select
checkbox input "false"
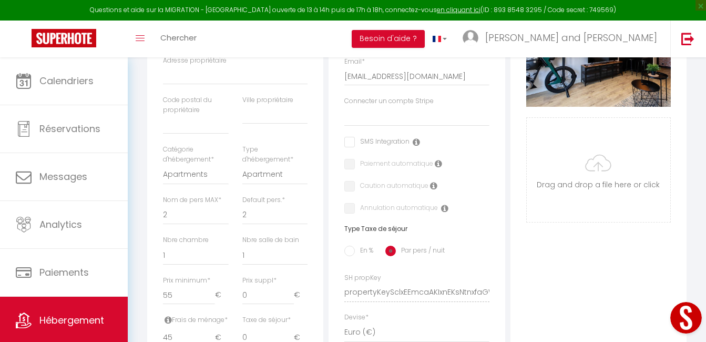
checkbox input "false"
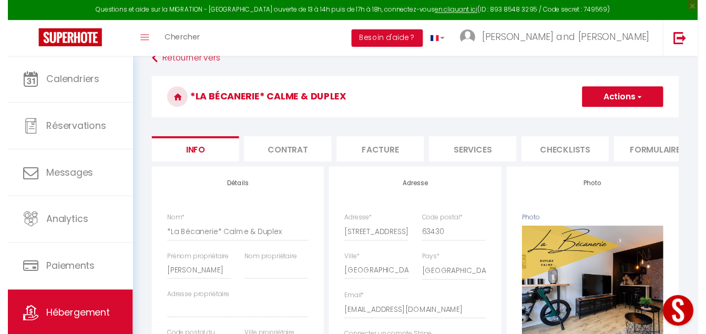
scroll to position [0, 0]
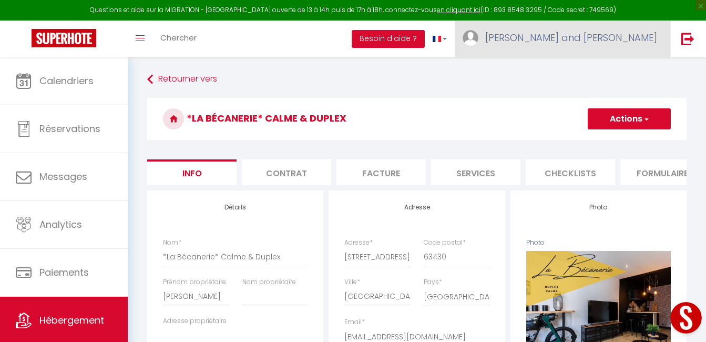
click at [601, 33] on span "[PERSON_NAME] and [PERSON_NAME]" at bounding box center [571, 37] width 172 height 13
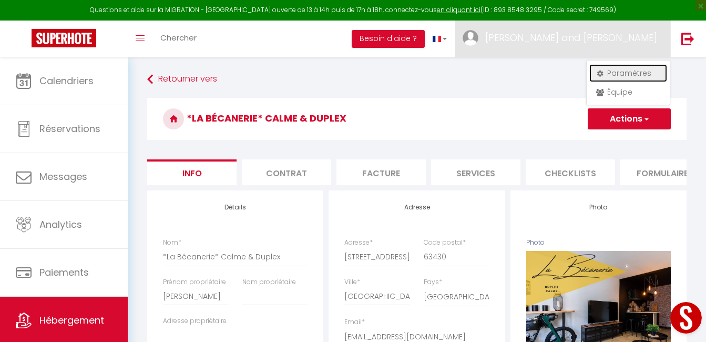
click at [625, 75] on link "Paramètres" at bounding box center [628, 73] width 78 height 18
select select "fr"
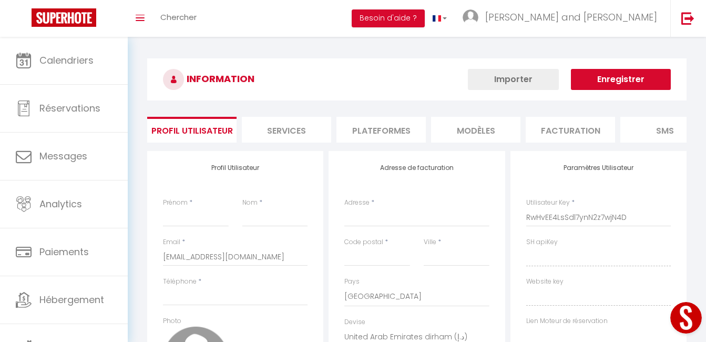
type input "[PERSON_NAME] and [PERSON_NAME]"
type input "_"
type input "0689865584"
type input "[STREET_ADDRESS]"
type input "63000"
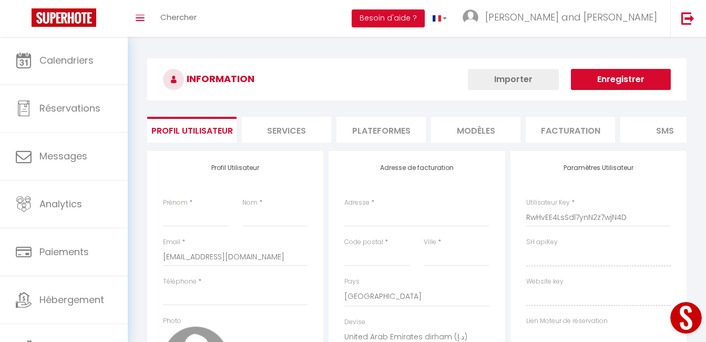
type input "[GEOGRAPHIC_DATA]"
select select "28"
type input "3w6kdH2e4p4T4UOdNbyFH4Ovs"
type input "ExsjCuZuT4FocjeTgOymbM8zf"
type input "[URL][DOMAIN_NAME]"
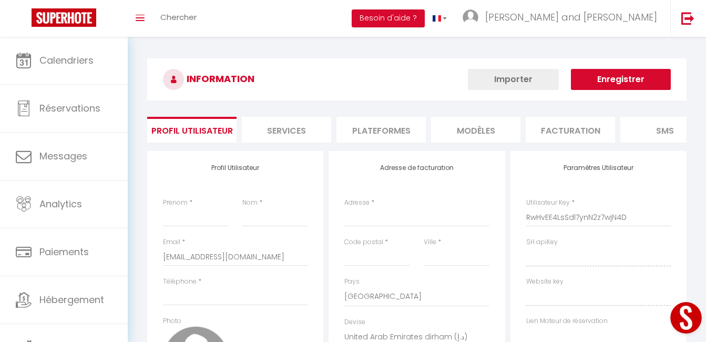
type input "DA66898"
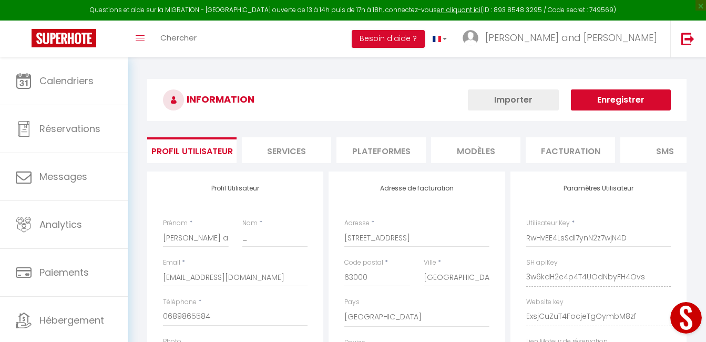
type input "3w6kdH2e4p4T4UOdNbyFH4Ovs"
type input "ExsjCuZuT4FocjeTgOymbM8zf"
type input "[URL][DOMAIN_NAME]"
select select "fr"
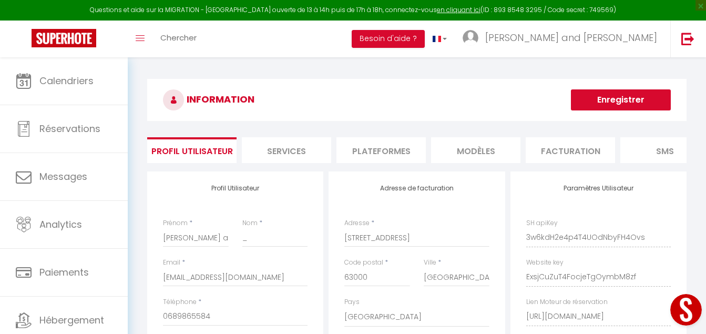
click at [384, 155] on li "Plateformes" at bounding box center [380, 150] width 89 height 26
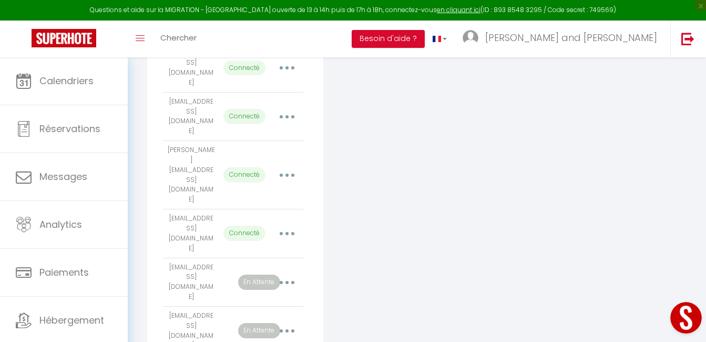
scroll to position [487, 0]
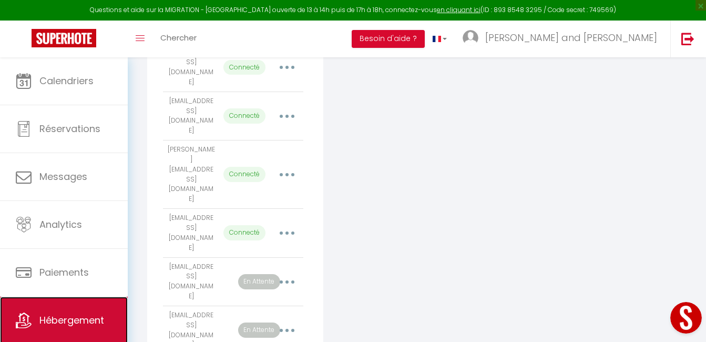
click at [105, 305] on link "Hébergement" at bounding box center [64, 319] width 128 height 47
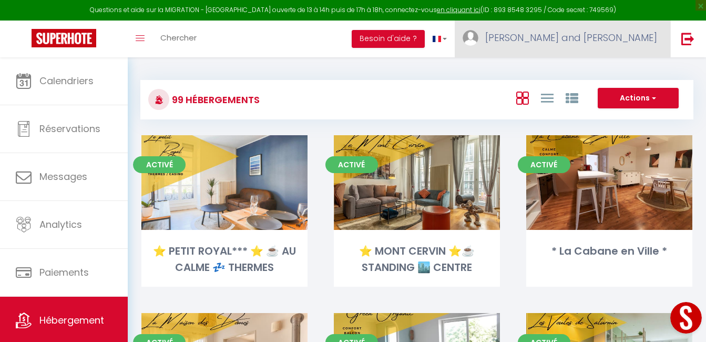
click at [592, 36] on span "[PERSON_NAME] and [PERSON_NAME]" at bounding box center [571, 37] width 172 height 13
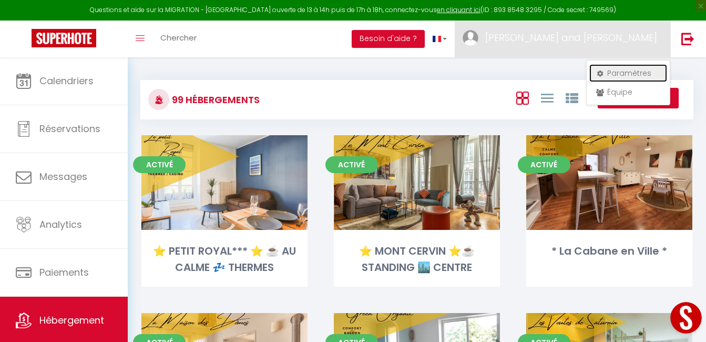
click at [621, 79] on link "Paramètres" at bounding box center [628, 73] width 78 height 18
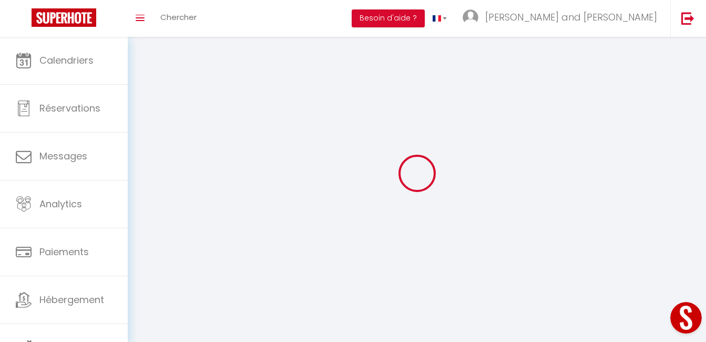
select select "28"
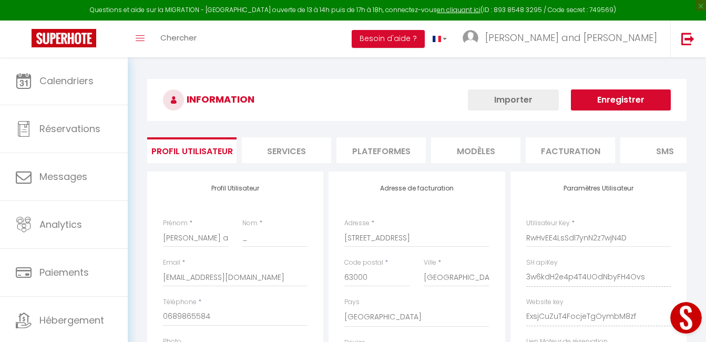
type input "3w6kdH2e4p4T4UOdNbyFH4Ovs"
type input "ExsjCuZuT4FocjeTgOymbM8zf"
type input "[URL][DOMAIN_NAME]"
select select "fr"
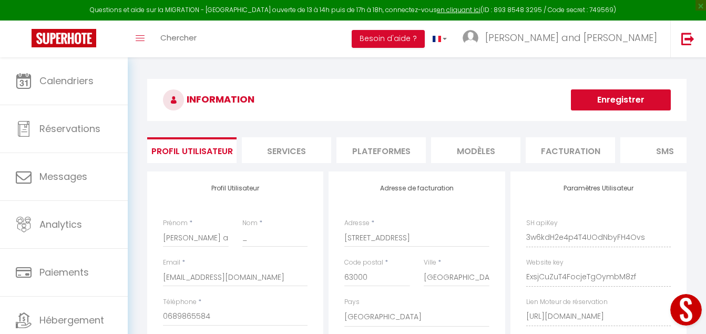
click at [377, 147] on li "Plateformes" at bounding box center [380, 150] width 89 height 26
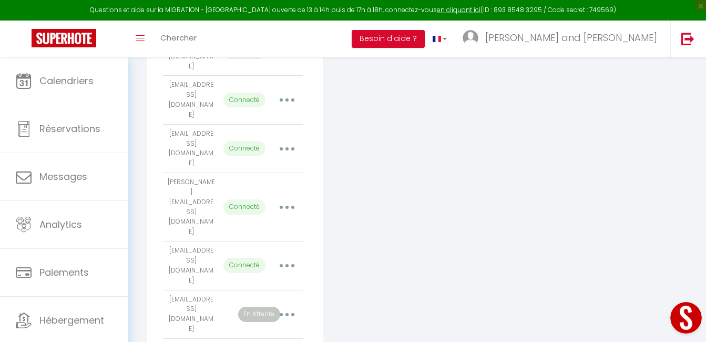
scroll to position [454, 0]
